Goal: Check status: Check status

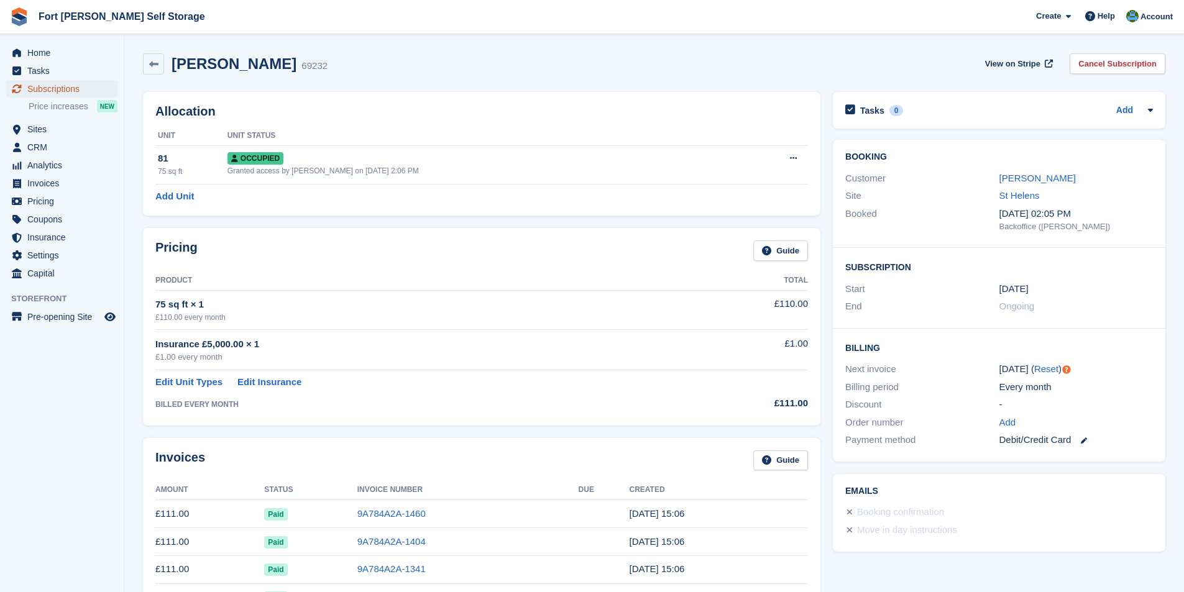
click at [68, 88] on span "Subscriptions" at bounding box center [64, 88] width 75 height 17
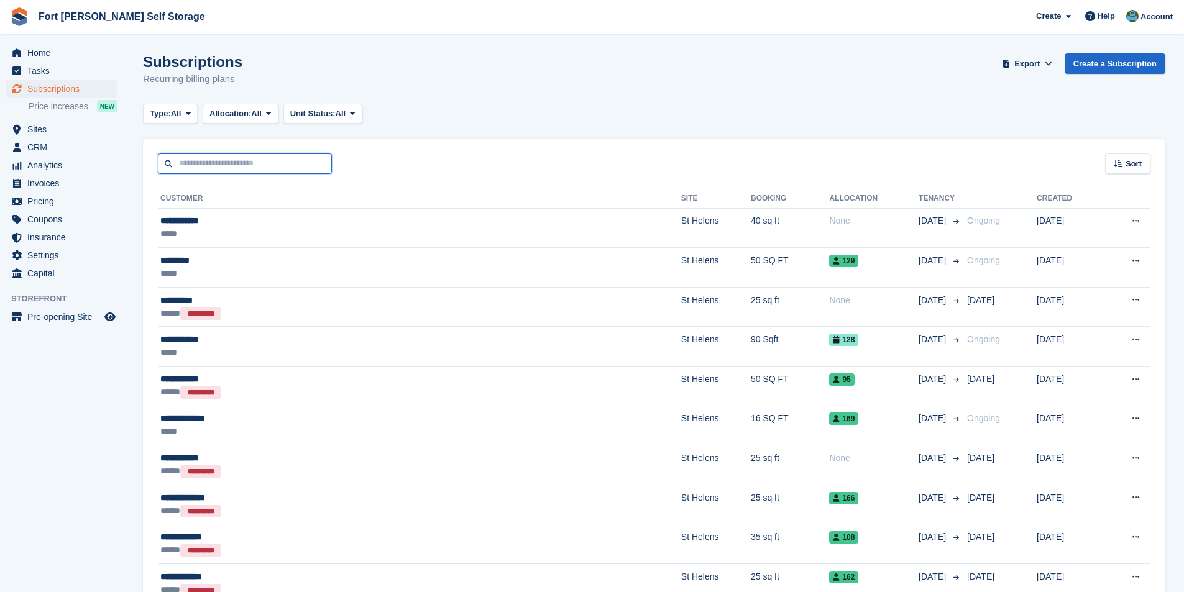
click at [200, 170] on input "text" at bounding box center [245, 164] width 174 height 21
type input "*****"
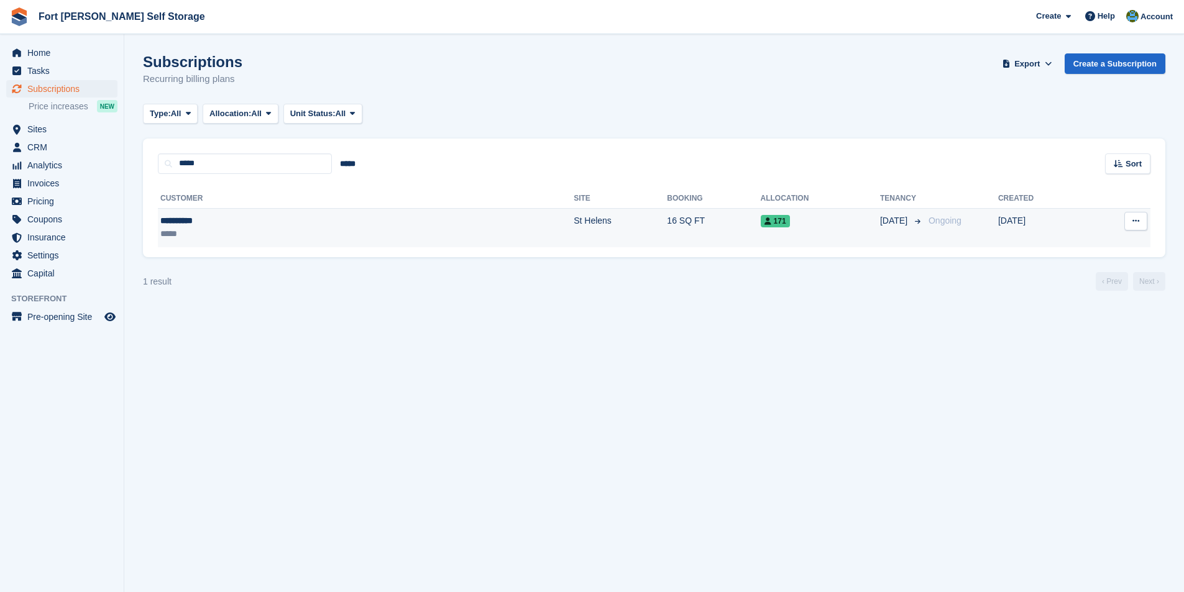
click at [194, 223] on div "**********" at bounding box center [242, 220] width 165 height 13
